Goal: Task Accomplishment & Management: Use online tool/utility

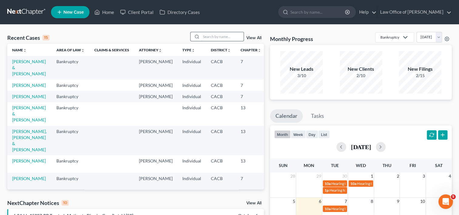
click at [211, 33] on input "search" at bounding box center [222, 36] width 42 height 9
type input "[PERSON_NAME]"
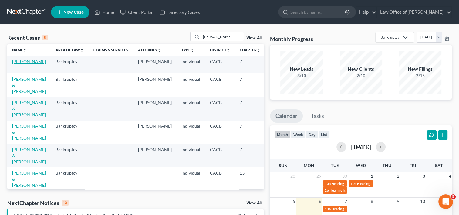
click at [15, 63] on link "[PERSON_NAME]" at bounding box center [29, 61] width 34 height 5
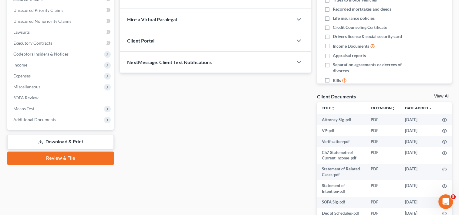
scroll to position [137, 0]
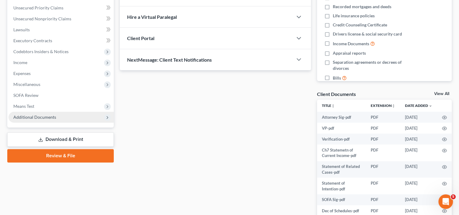
click at [38, 118] on span "Additional Documents" at bounding box center [34, 116] width 43 height 5
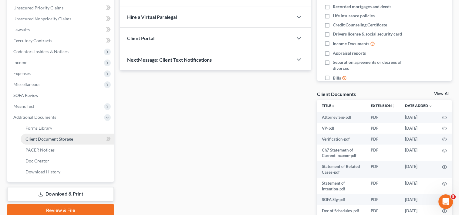
click at [58, 138] on span "Client Document Storage" at bounding box center [49, 138] width 48 height 5
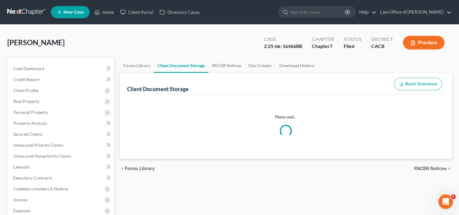
select select "30"
select select "56"
select select "57"
select select "58"
select select "65"
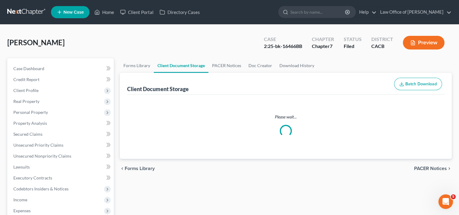
select select "55"
select select "59"
select select "60"
select select "7"
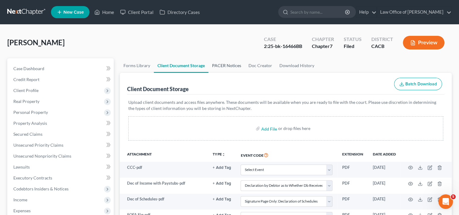
click at [228, 68] on link "PACER Notices" at bounding box center [226, 65] width 36 height 15
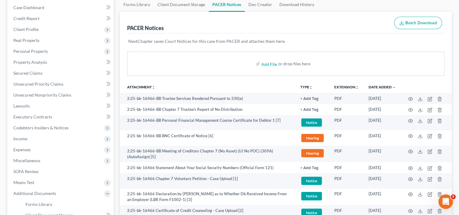
scroll to position [56, 0]
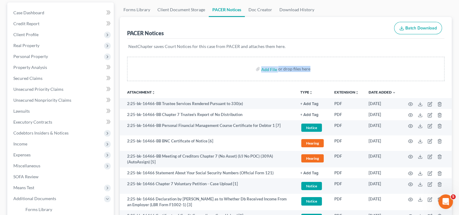
drag, startPoint x: 445, startPoint y: 74, endPoint x: 448, endPoint y: 42, distance: 32.0
click at [448, 42] on div "PACER Notices Batch Download NextChapter saves Court Notices for this case from…" at bounding box center [286, 123] width 332 height 213
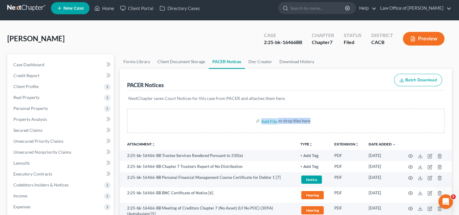
scroll to position [0, 0]
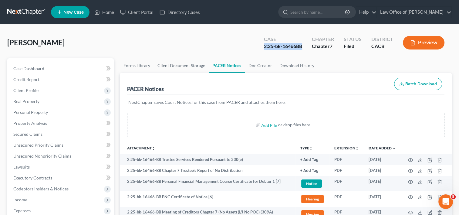
drag, startPoint x: 264, startPoint y: 44, endPoint x: 304, endPoint y: 46, distance: 39.2
click at [304, 46] on div "Case 2:25-bk-16466BB" at bounding box center [283, 43] width 48 height 18
copy div "2:25-bk-16466BB"
